Goal: Task Accomplishment & Management: Manage account settings

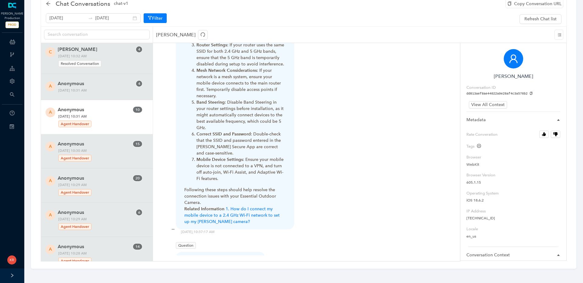
scroll to position [1764, 0]
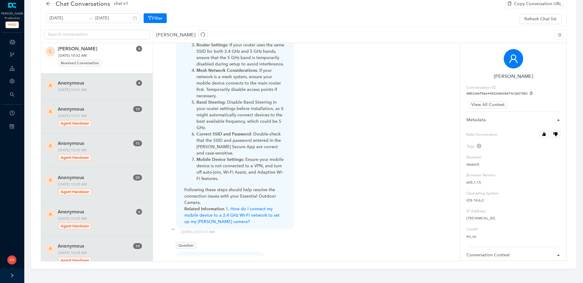
click at [112, 54] on span "Wednesday, September 3, 2025 10:32 AM Resolved Conversation" at bounding box center [99, 59] width 87 height 15
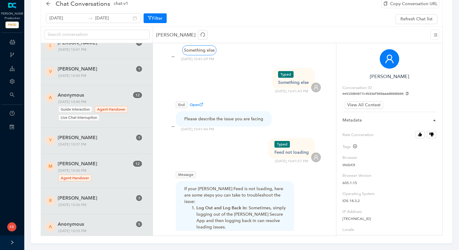
scroll to position [2026, 0]
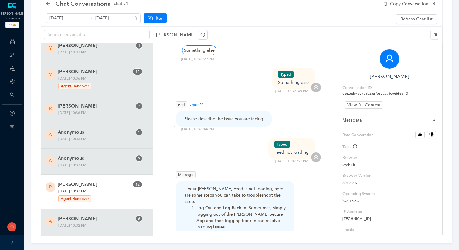
click at [96, 188] on span "[DATE] 10:32 PM Agent Handover" at bounding box center [90, 195] width 69 height 15
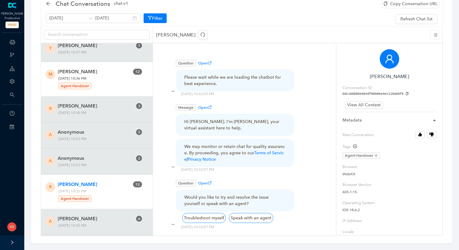
click at [100, 68] on span "[PERSON_NAME]" at bounding box center [95, 71] width 75 height 7
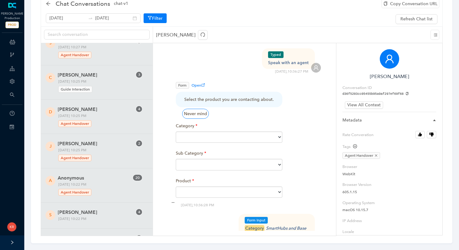
scroll to position [2370, 0]
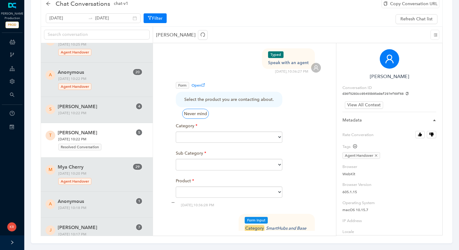
click at [109, 129] on span "[PERSON_NAME]" at bounding box center [95, 132] width 75 height 7
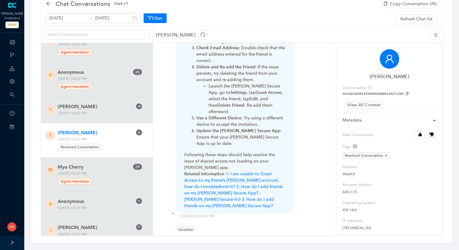
scroll to position [582, 0]
